Goal: Download file/media

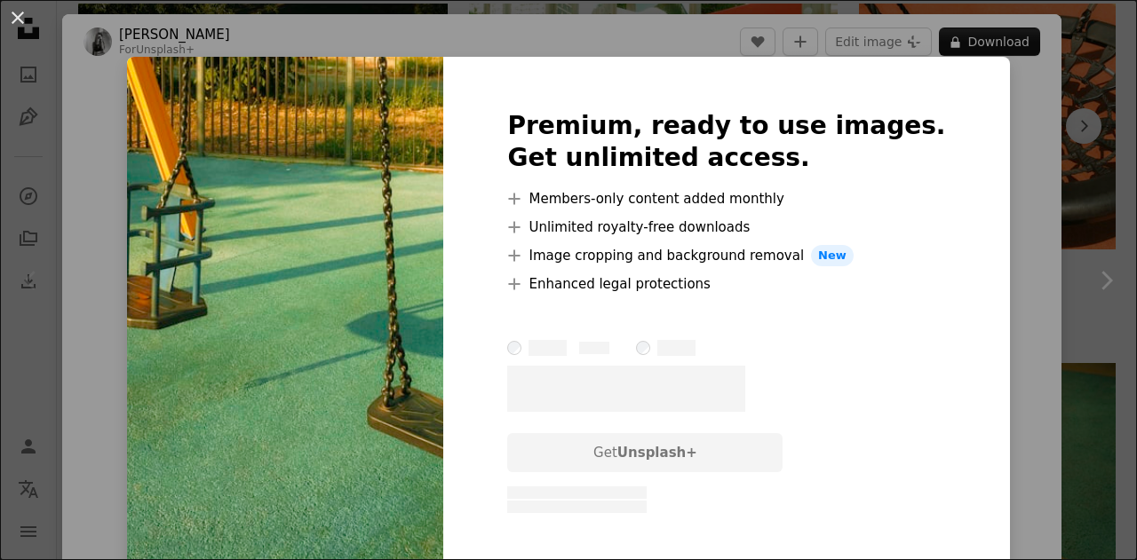
scroll to position [1332, 0]
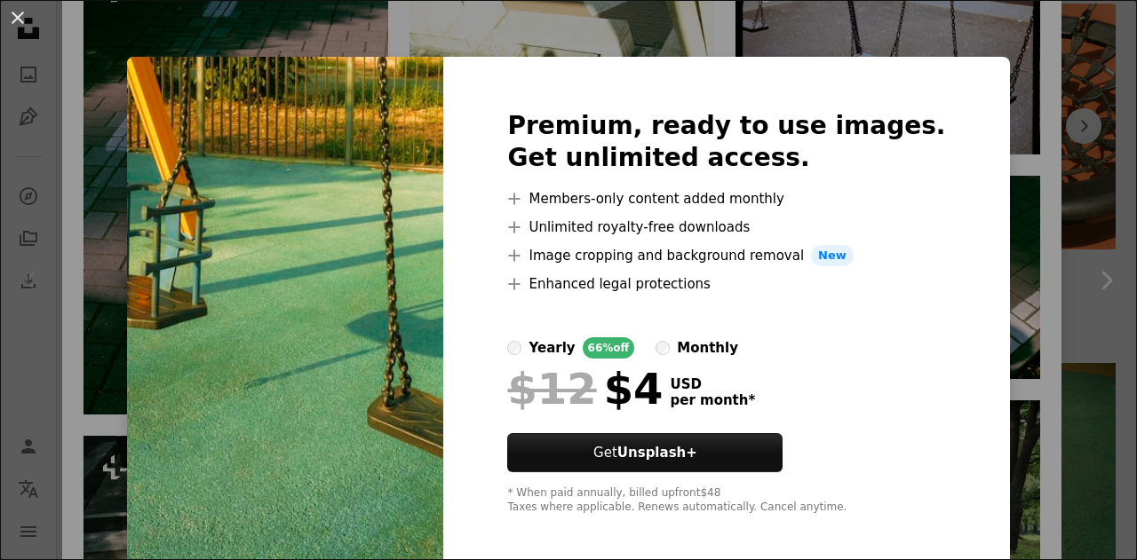
click at [223, 42] on div "An X shape Premium, ready to use images. Get unlimited access. A plus sign Memb…" at bounding box center [568, 280] width 1137 height 560
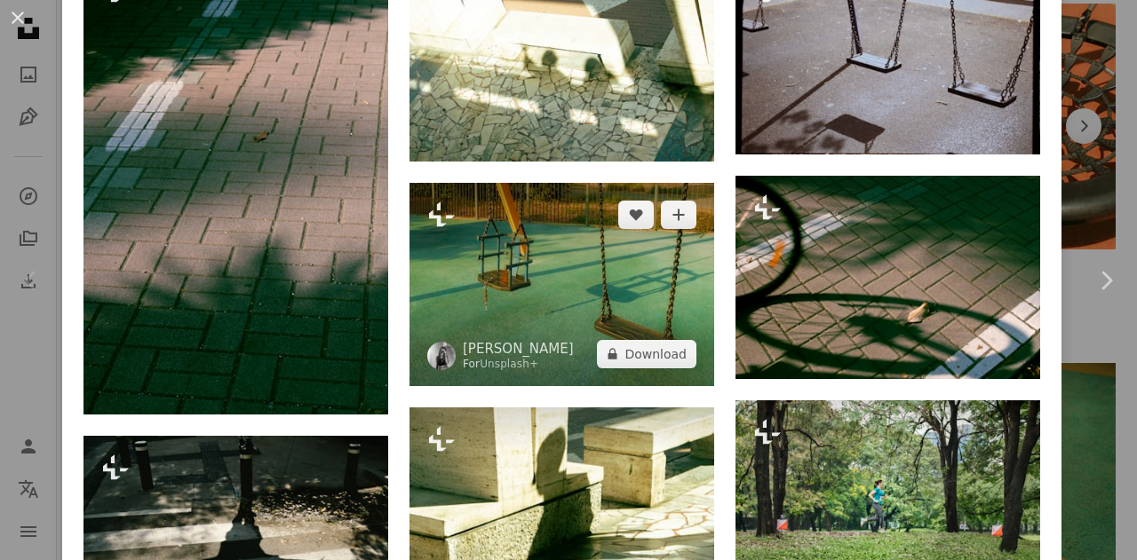
click at [529, 261] on img at bounding box center [561, 284] width 305 height 203
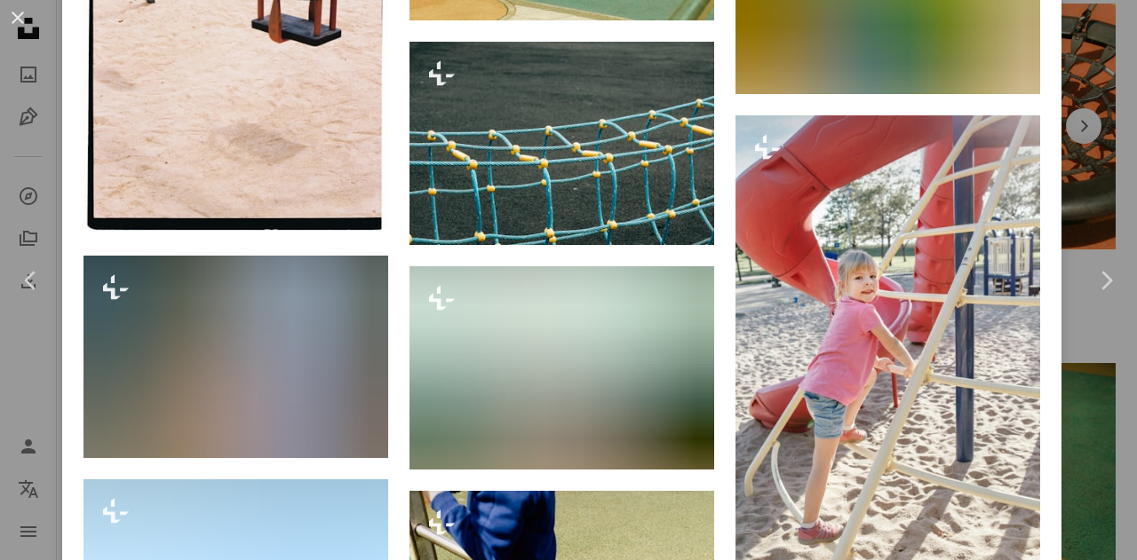
scroll to position [5748, 0]
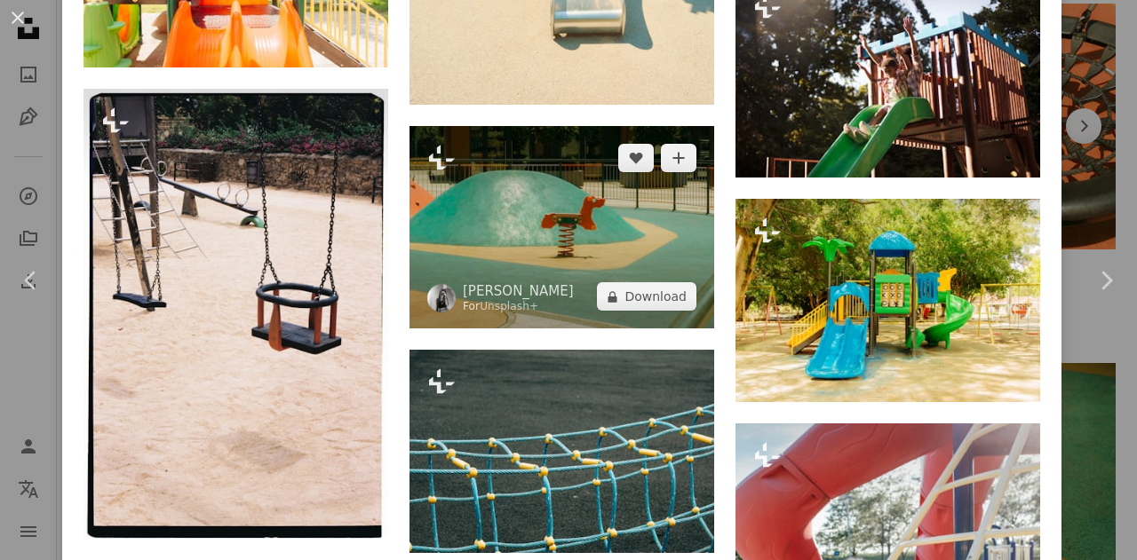
click at [565, 210] on img at bounding box center [561, 227] width 305 height 203
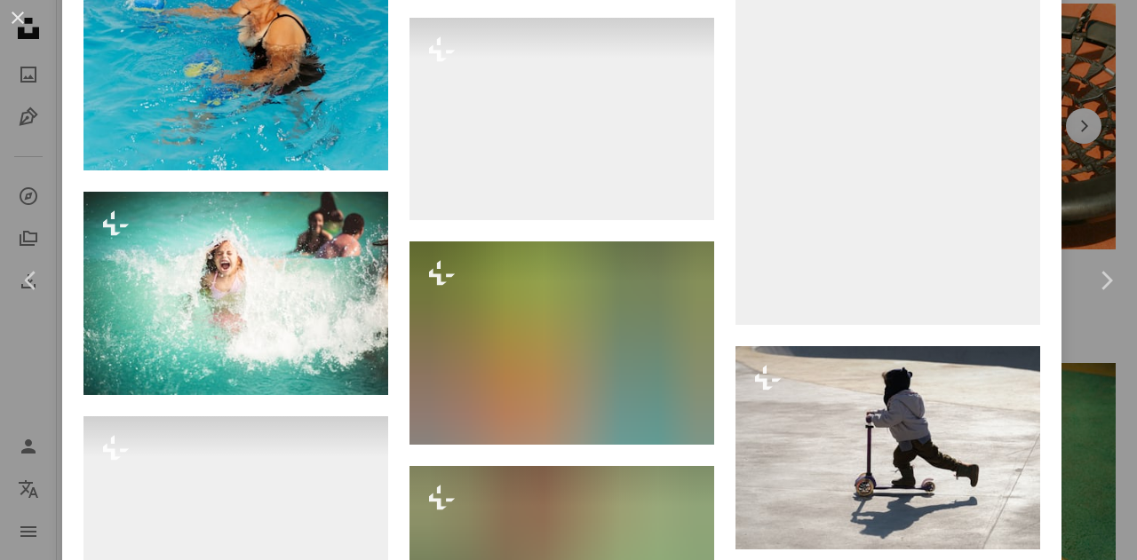
scroll to position [8081, 0]
